Goal: Task Accomplishment & Management: Manage account settings

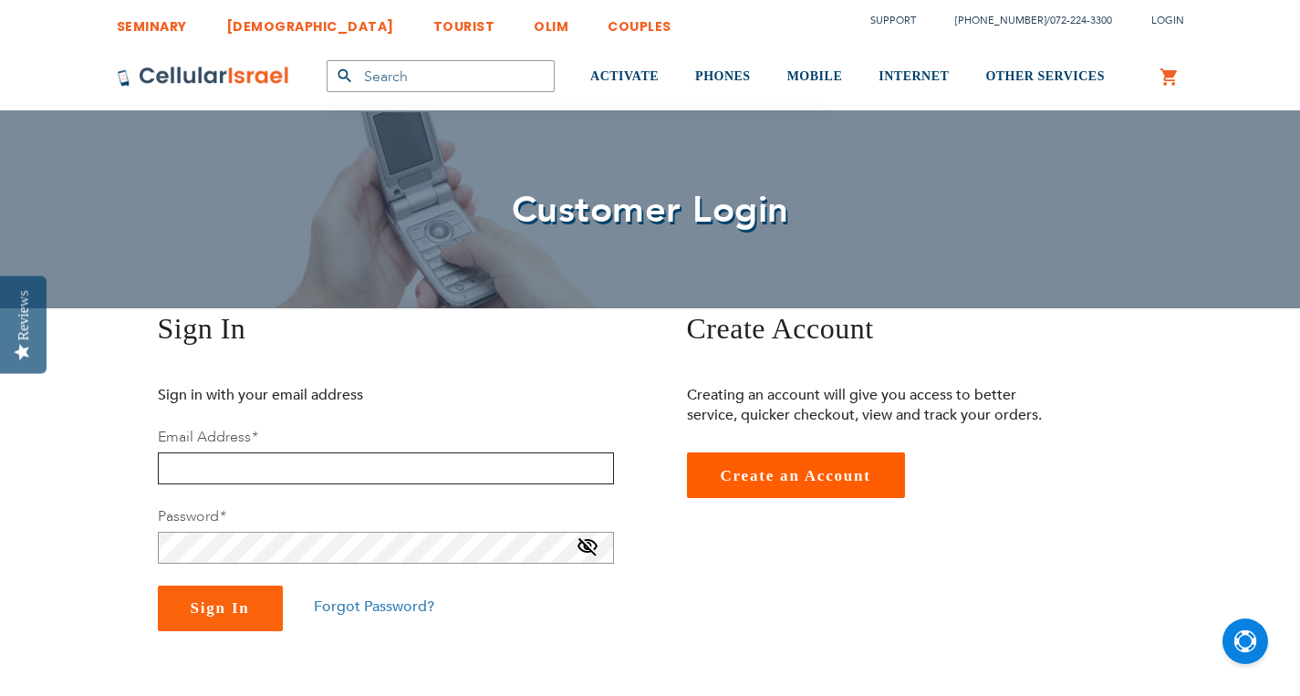
type input "[PERSON_NAME][EMAIL_ADDRESS][DOMAIN_NAME]"
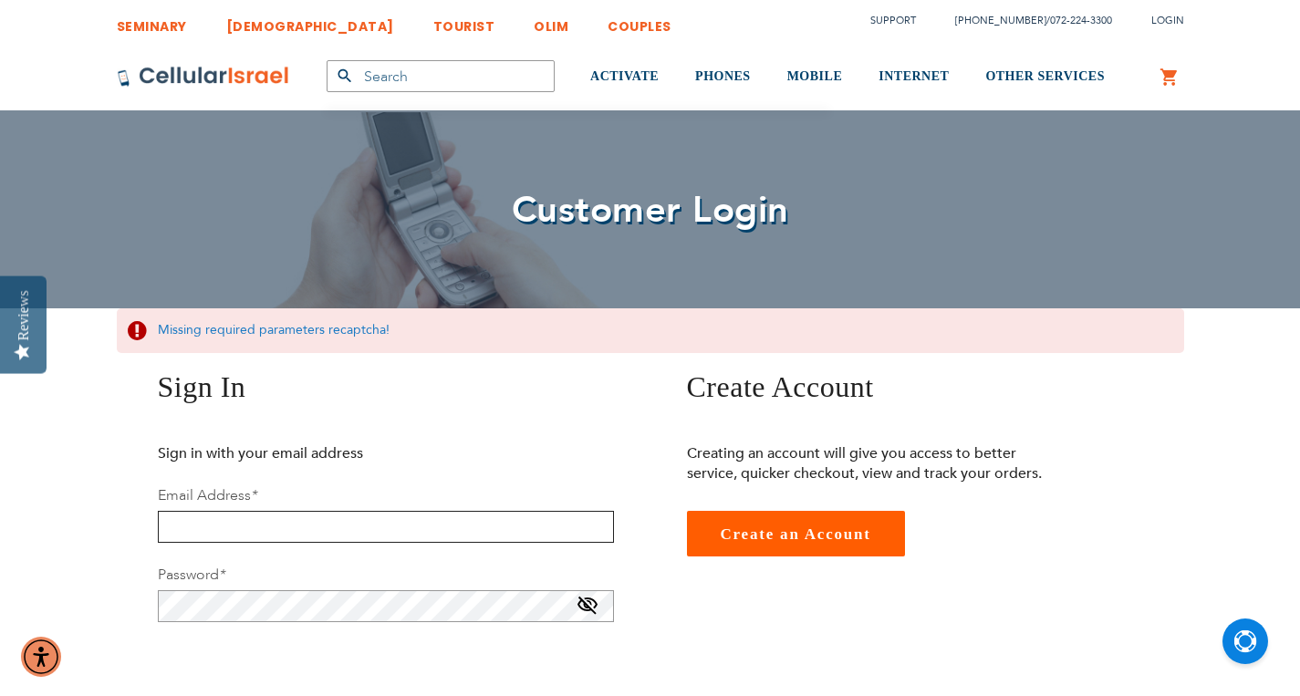
click at [246, 525] on input "email" at bounding box center [386, 527] width 456 height 32
type input "[PERSON_NAME][EMAIL_ADDRESS][DOMAIN_NAME]"
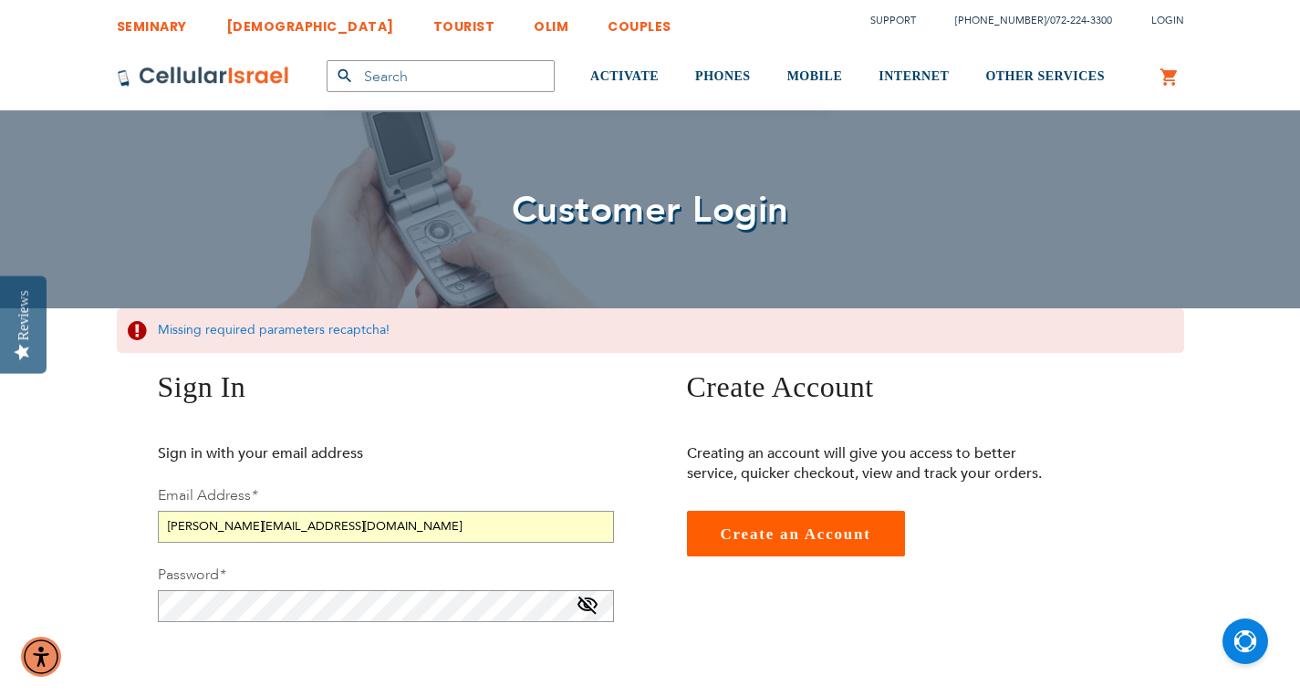
checkbox input "true"
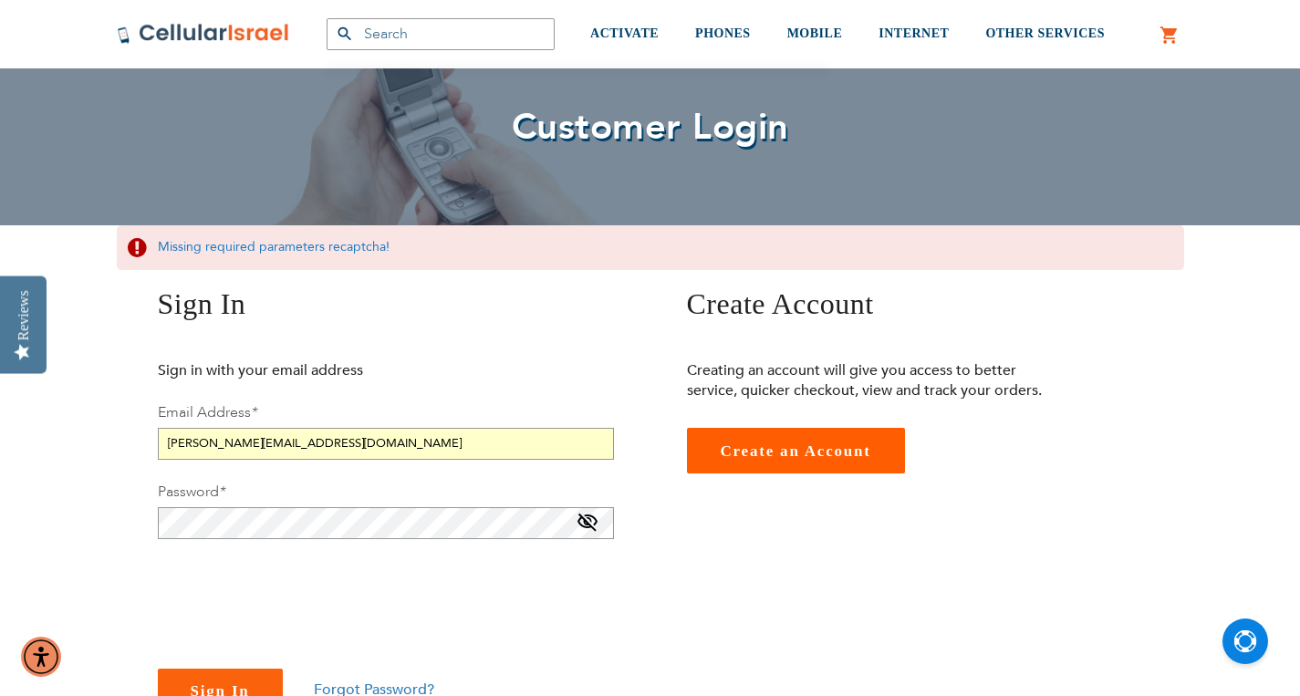
scroll to position [274, 0]
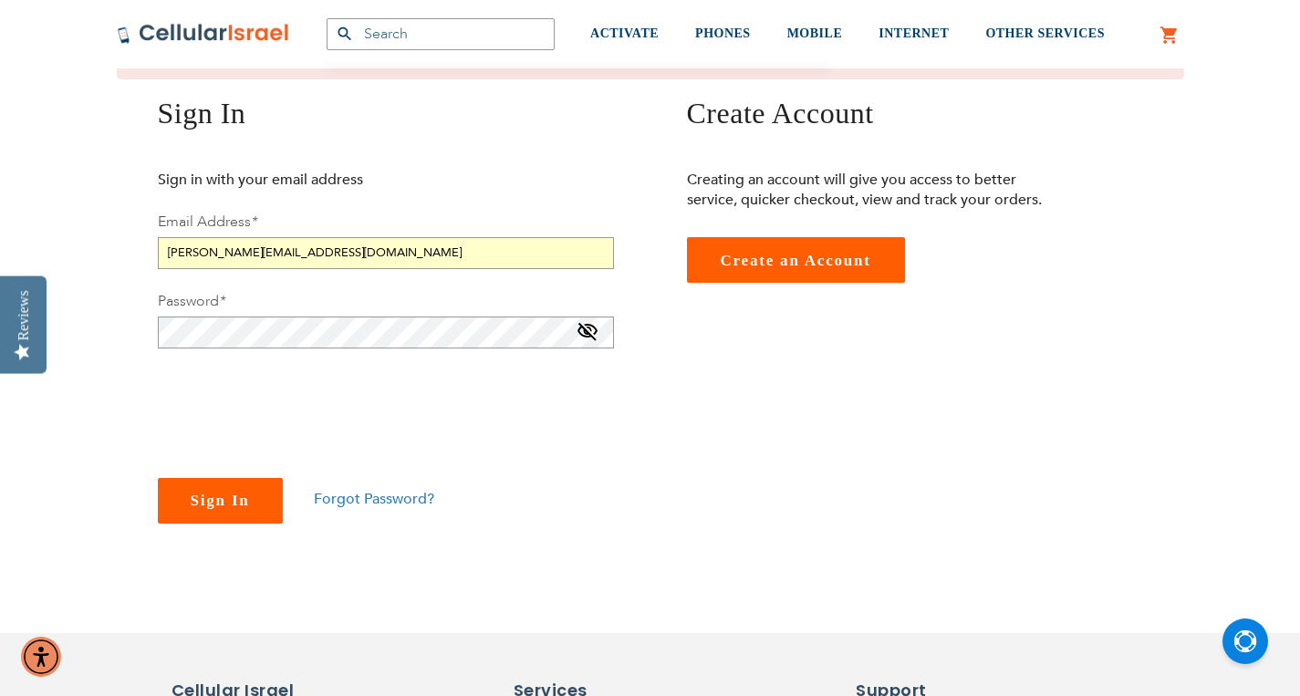
click at [237, 503] on span "Sign In" at bounding box center [220, 500] width 59 height 17
